Goal: Check status: Check status

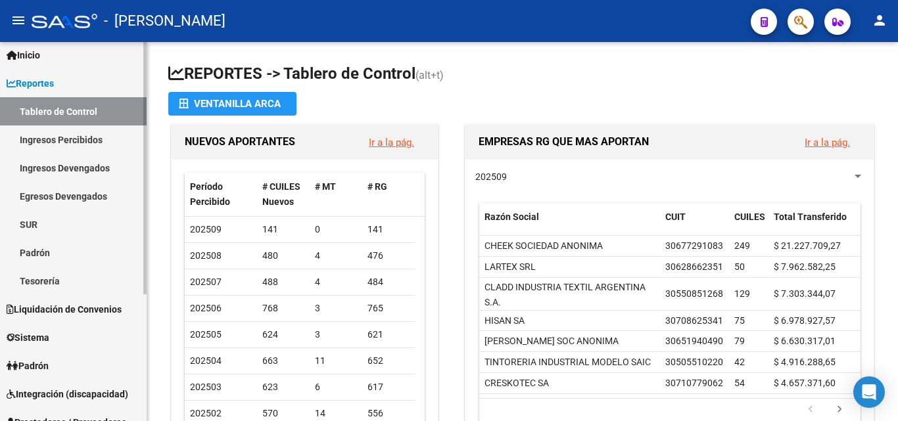
scroll to position [66, 0]
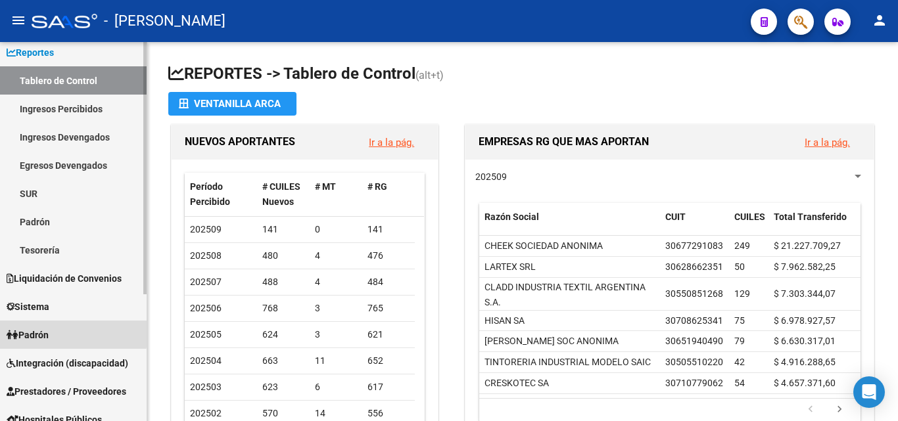
click at [61, 332] on link "Padrón" at bounding box center [73, 335] width 147 height 28
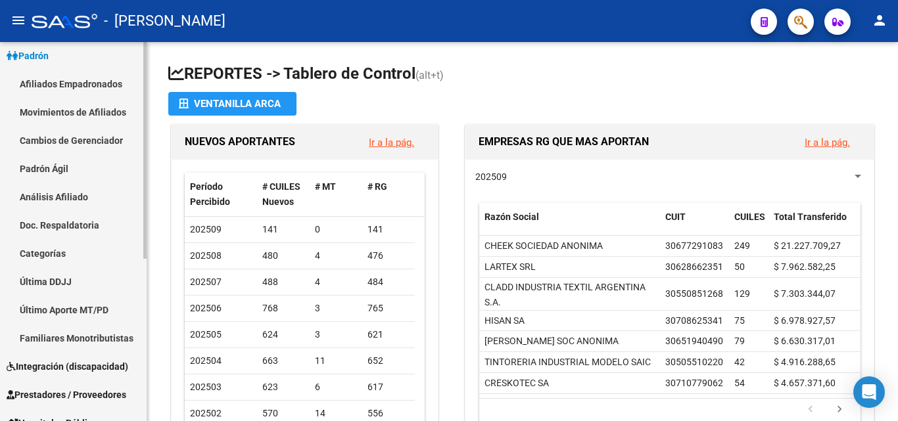
scroll to position [173, 0]
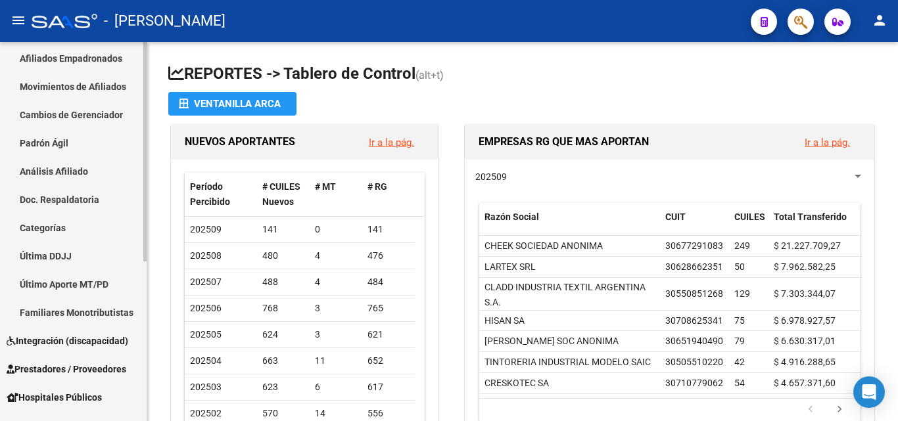
click at [62, 135] on link "Padrón Ágil" at bounding box center [73, 143] width 147 height 28
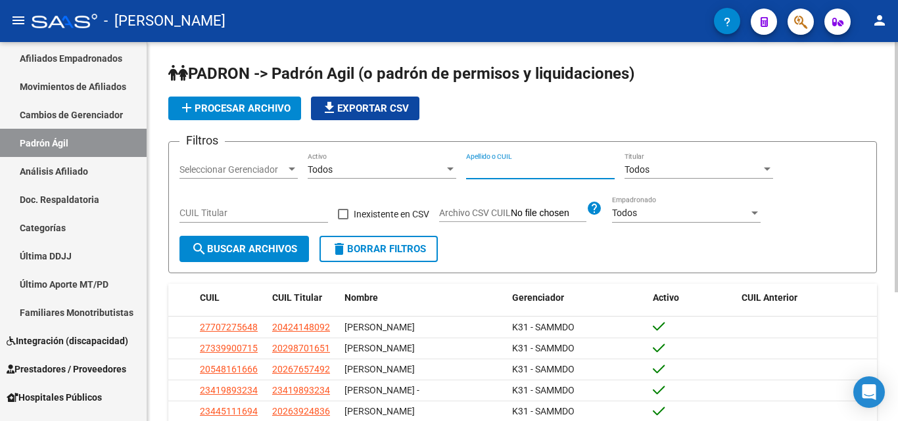
paste input "19133774"
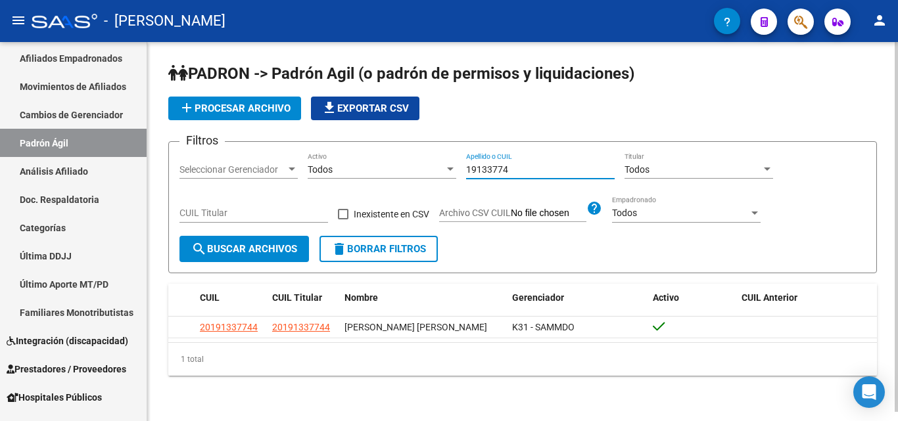
scroll to position [9, 0]
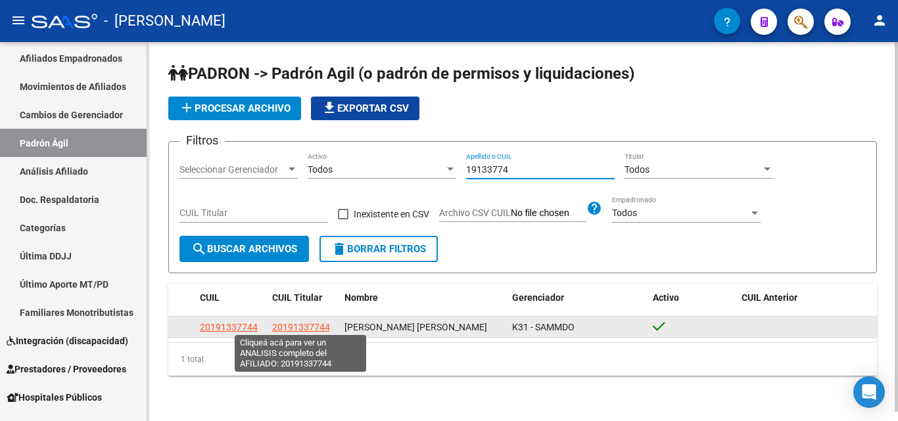
type input "19133774"
click at [292, 322] on span "20191337744" at bounding box center [301, 327] width 58 height 11
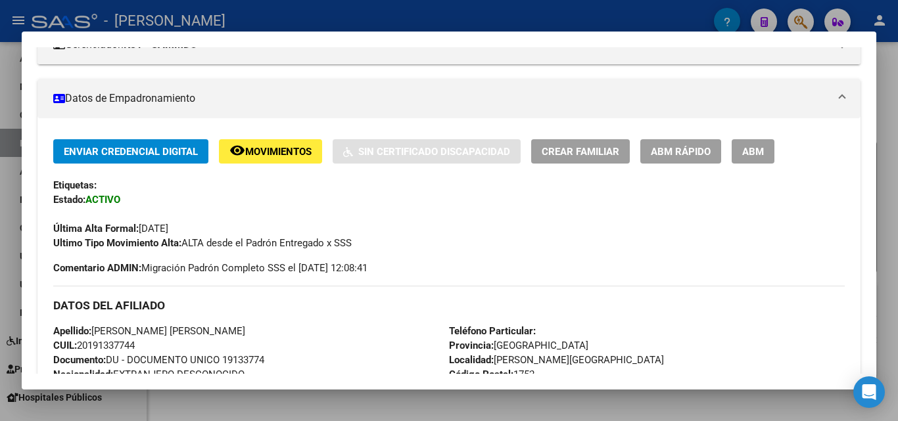
scroll to position [263, 0]
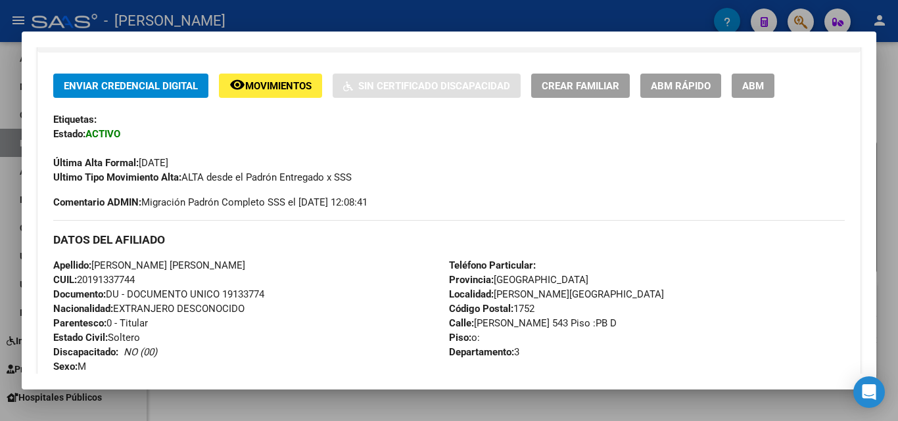
drag, startPoint x: 223, startPoint y: 295, endPoint x: 273, endPoint y: 296, distance: 50.6
click at [273, 296] on div "Apellido: [PERSON_NAME] [PERSON_NAME] CUIL: 20191337744 Documento: DU - DOCUMEN…" at bounding box center [251, 330] width 396 height 145
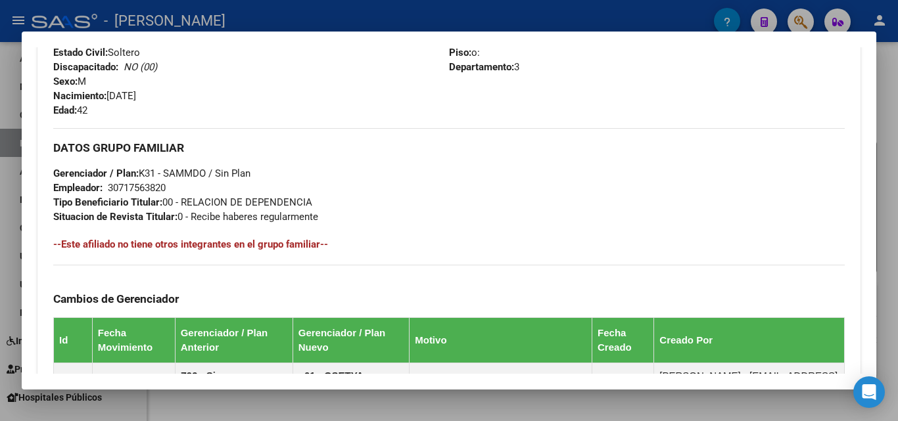
scroll to position [657, 0]
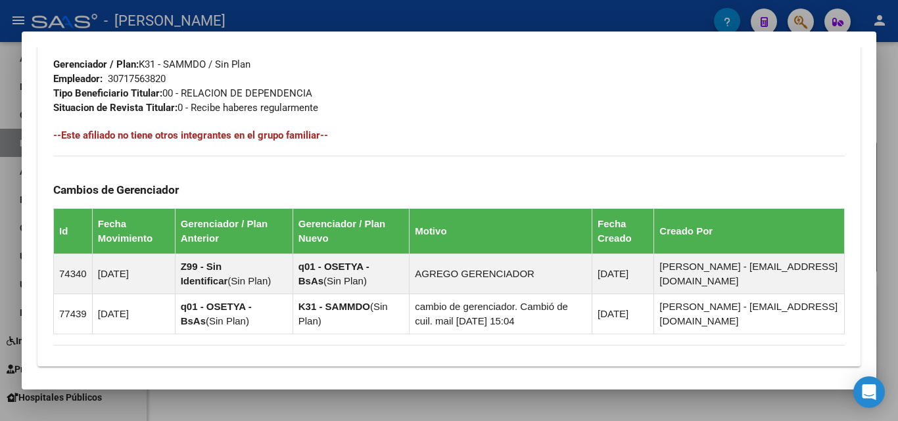
click at [228, 137] on h4 "--Este afiliado no tiene otros integrantes en el grupo familiar--" at bounding box center [448, 135] width 791 height 14
click at [196, 135] on h4 "--Este afiliado no tiene otros integrantes en el grupo familiar--" at bounding box center [448, 135] width 791 height 14
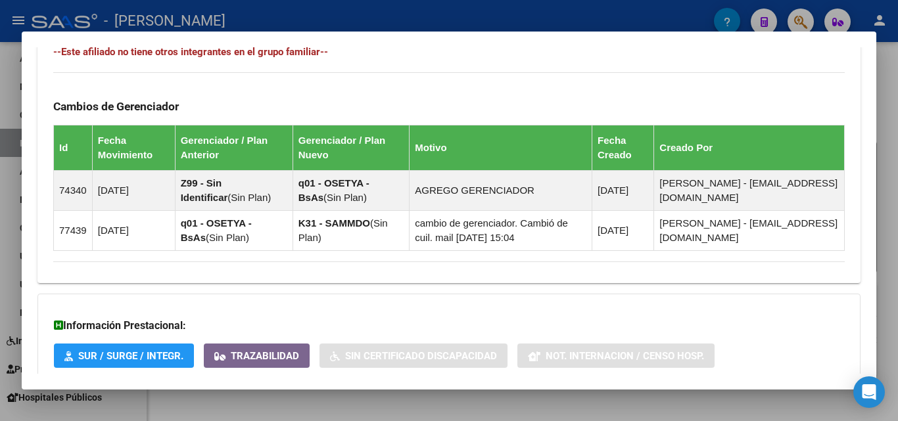
scroll to position [857, 0]
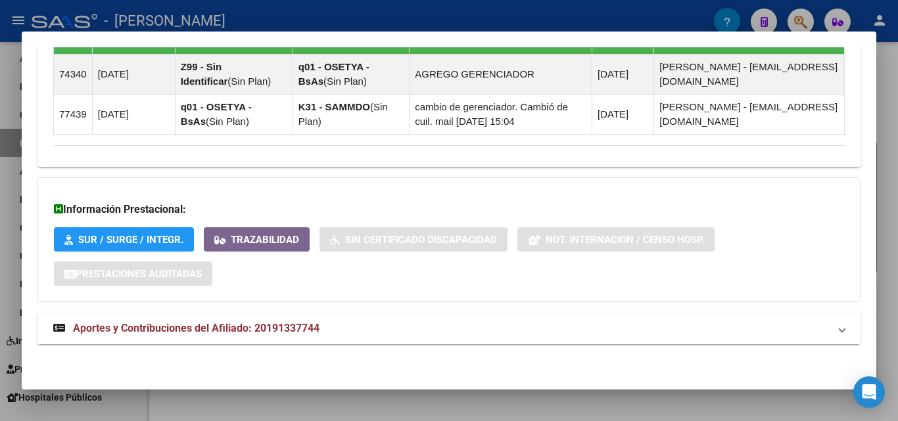
click at [175, 317] on mat-expansion-panel-header "Aportes y Contribuciones del Afiliado: 20191337744" at bounding box center [448, 329] width 823 height 32
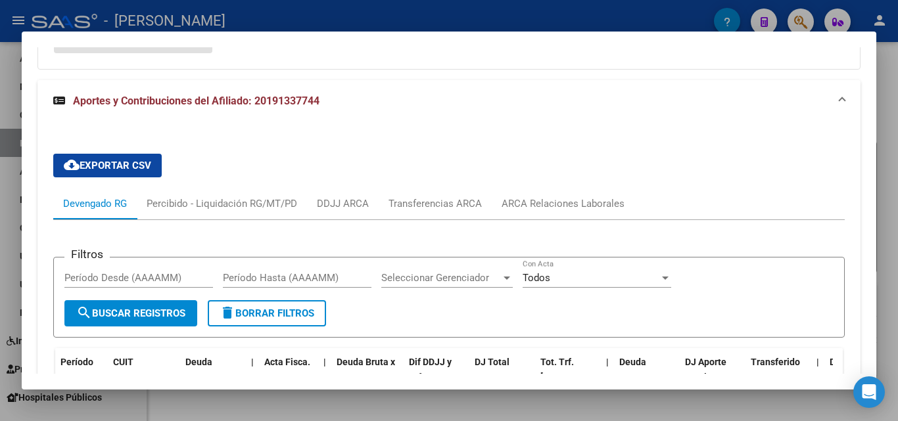
scroll to position [1120, 0]
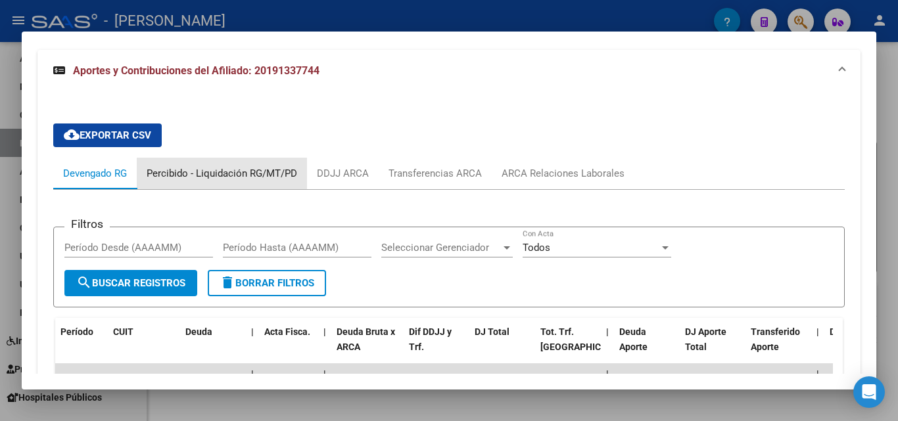
click at [272, 177] on div "Percibido - Liquidación RG/MT/PD" at bounding box center [222, 173] width 150 height 14
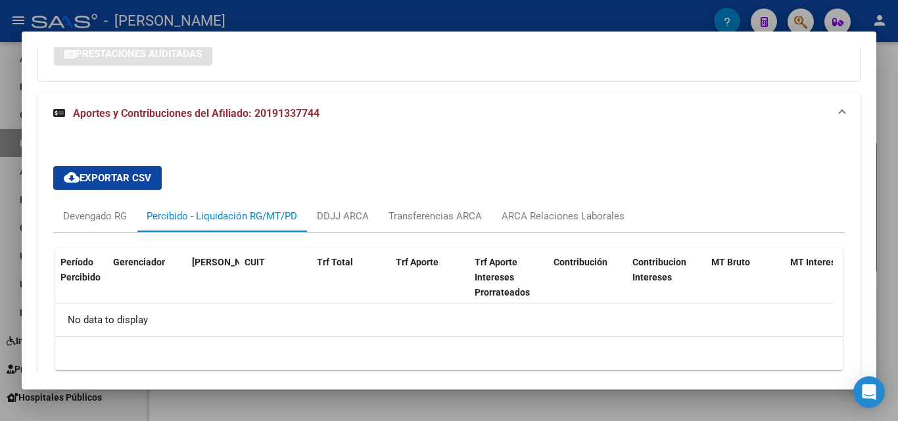
scroll to position [1054, 0]
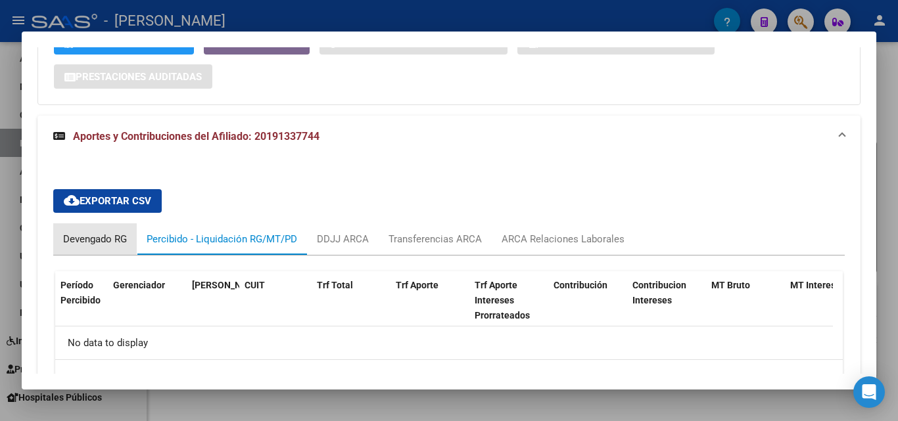
click at [80, 243] on div "Devengado RG" at bounding box center [95, 239] width 64 height 14
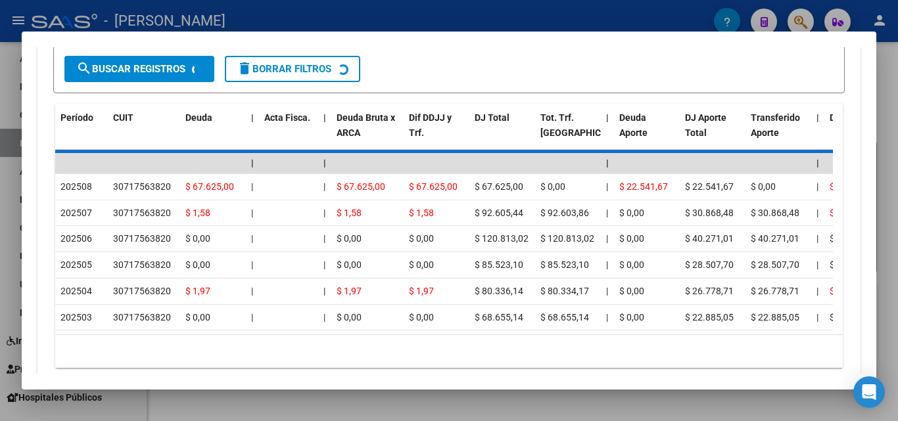
scroll to position [1338, 0]
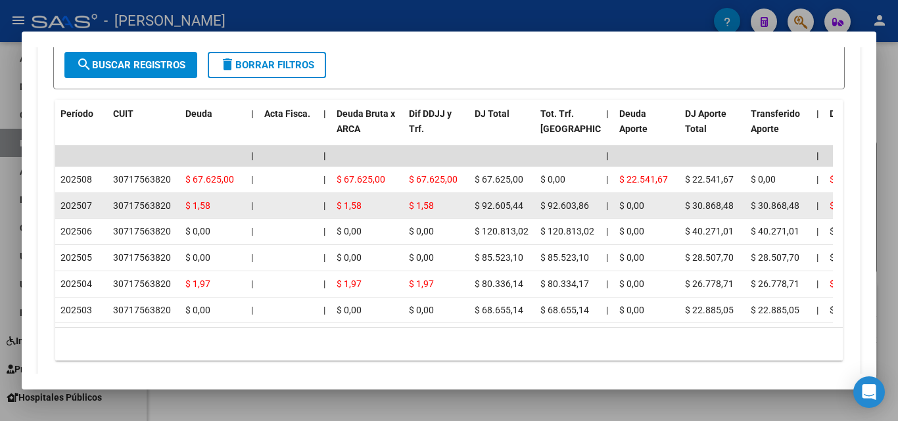
click at [492, 206] on span "$ 92.605,44" at bounding box center [498, 205] width 49 height 11
